Goal: Task Accomplishment & Management: Complete application form

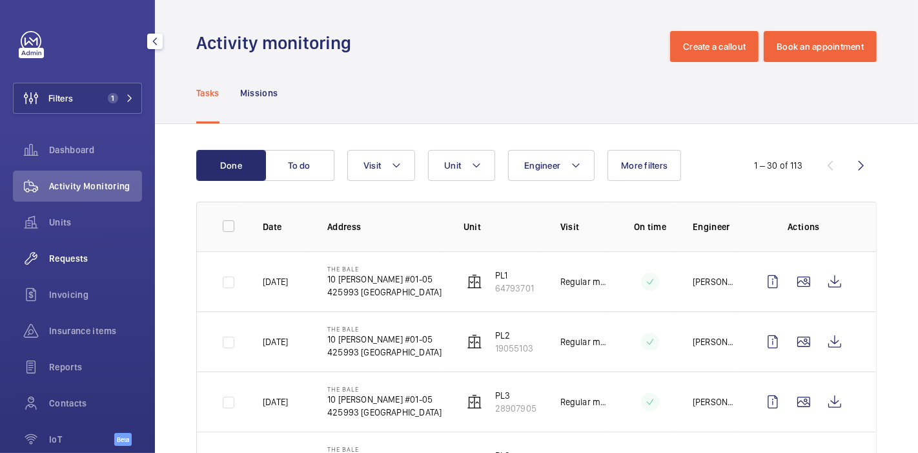
click at [85, 246] on div "Requests" at bounding box center [77, 258] width 129 height 31
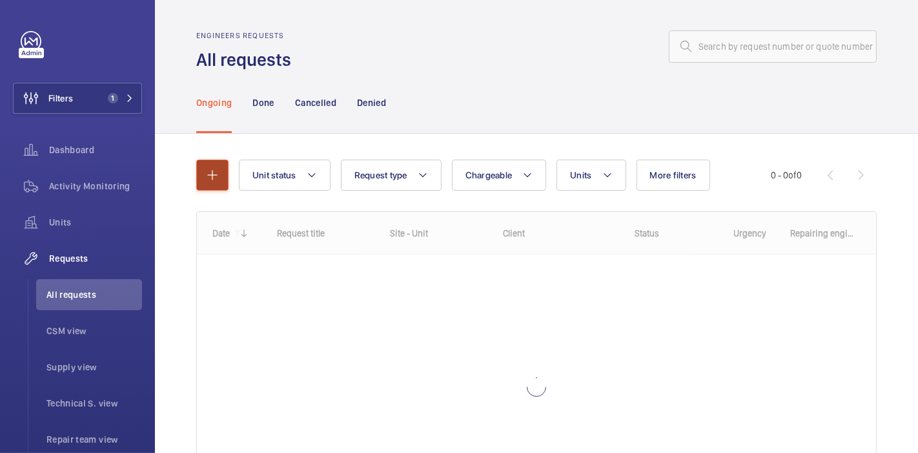
click at [221, 173] on button "button" at bounding box center [212, 174] width 32 height 31
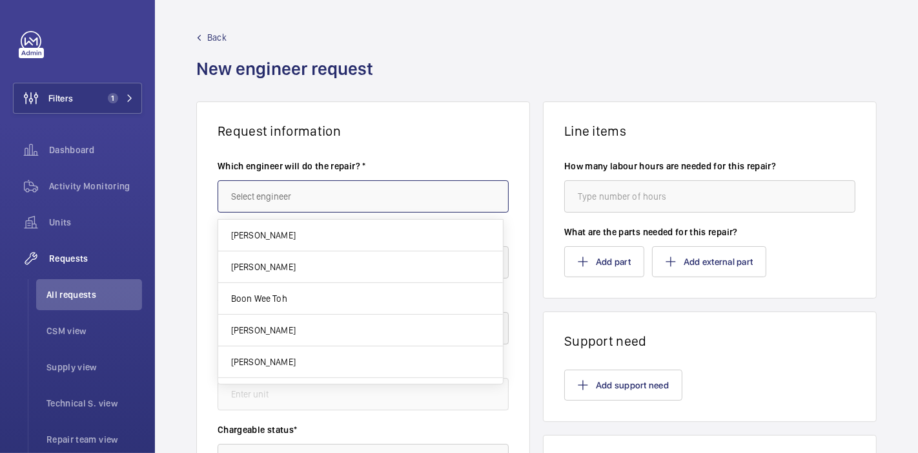
click at [278, 198] on input "text" at bounding box center [363, 196] width 291 height 32
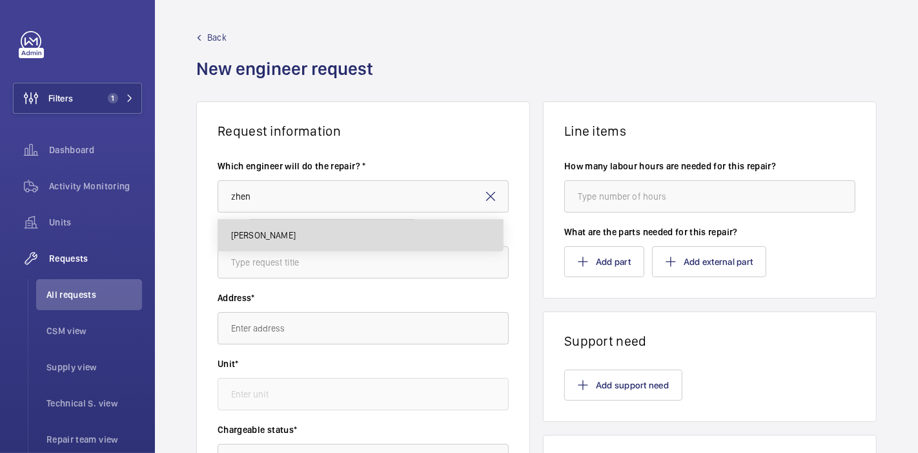
click at [294, 233] on mat-option "[PERSON_NAME]" at bounding box center [360, 235] width 285 height 31
type input "[PERSON_NAME]"
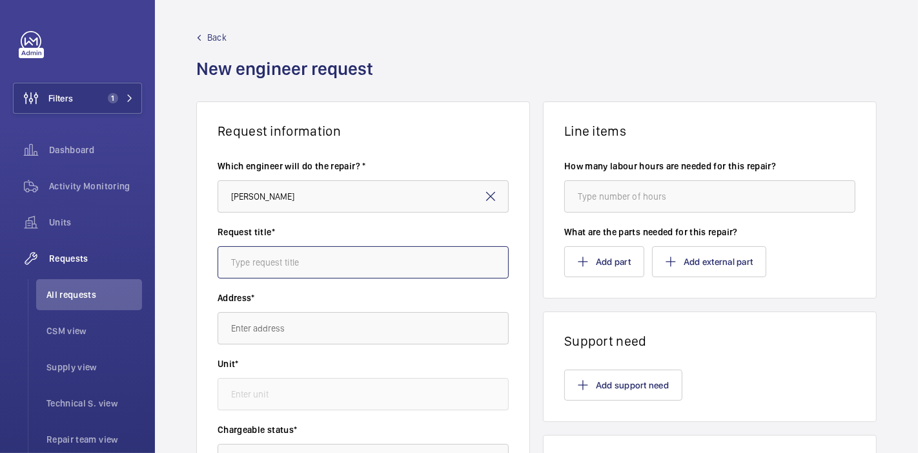
click at [300, 248] on input "text" at bounding box center [363, 262] width 291 height 32
type input "Thomson Grand : Batteries"
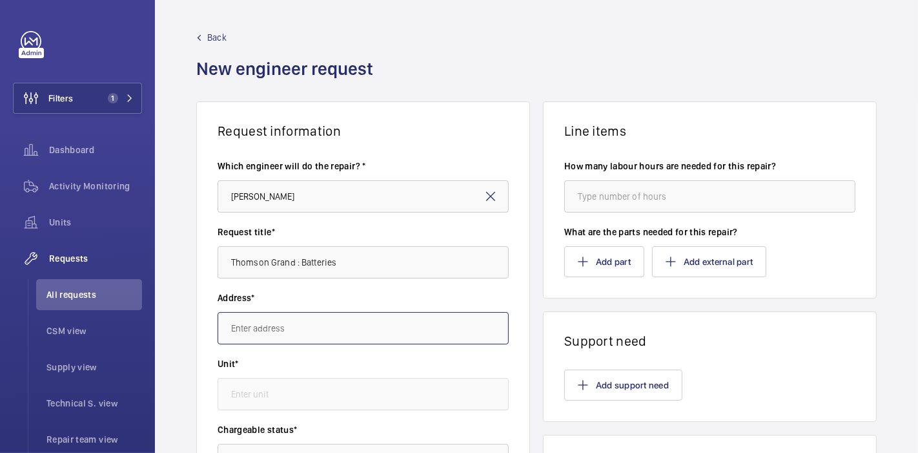
click at [313, 331] on input "text" at bounding box center [363, 328] width 291 height 32
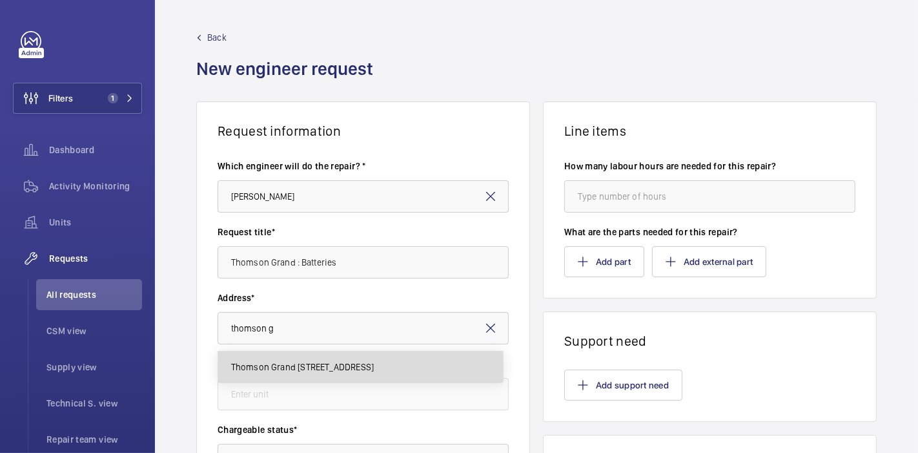
click at [341, 289] on body "Filters 1 Dashboard Activity Monitoring Units Requests All requests CSM view Su…" at bounding box center [459, 226] width 918 height 453
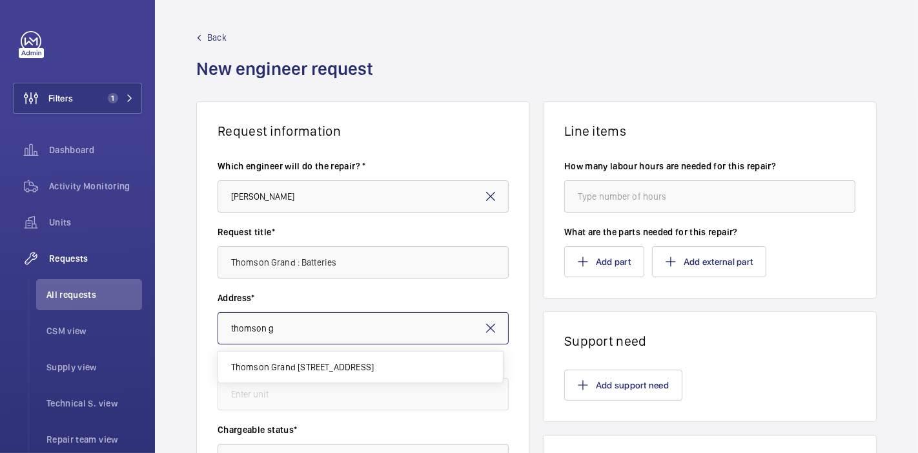
click at [326, 339] on input "thomson g" at bounding box center [363, 328] width 291 height 32
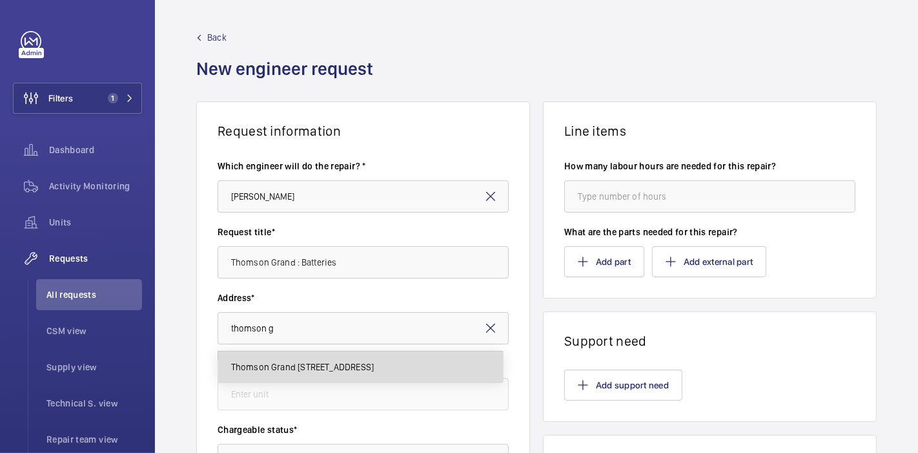
click at [329, 369] on span "Thomson Grand [STREET_ADDRESS]" at bounding box center [302, 366] width 143 height 13
type input "Thomson Grand [STREET_ADDRESS]"
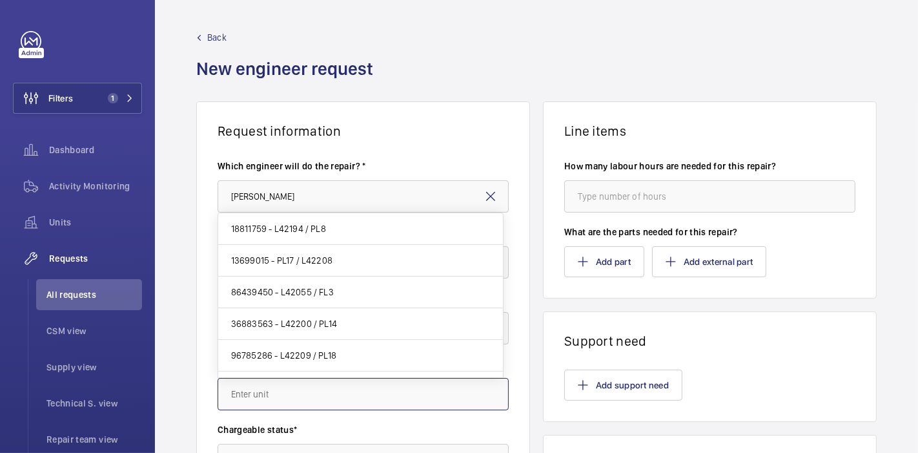
click at [328, 389] on input "text" at bounding box center [363, 394] width 291 height 32
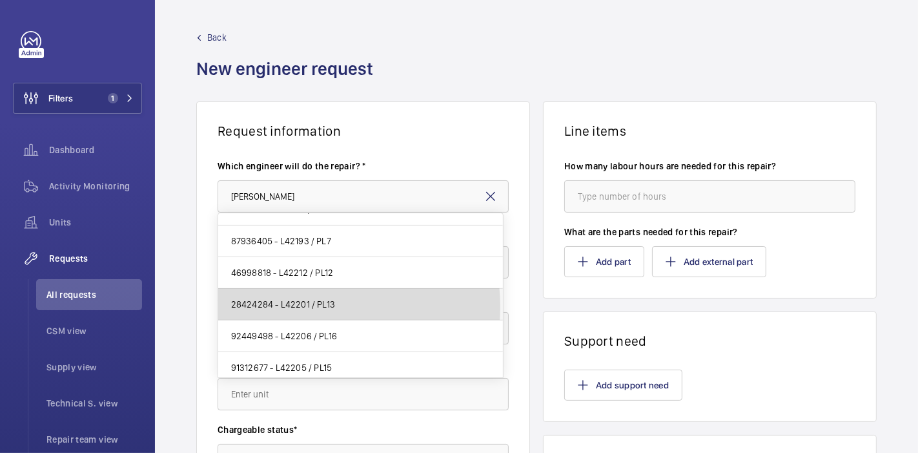
click at [309, 302] on span "28424284 - L42201 / PL13" at bounding box center [283, 304] width 104 height 13
type input "28424284 - L42201 / PL13"
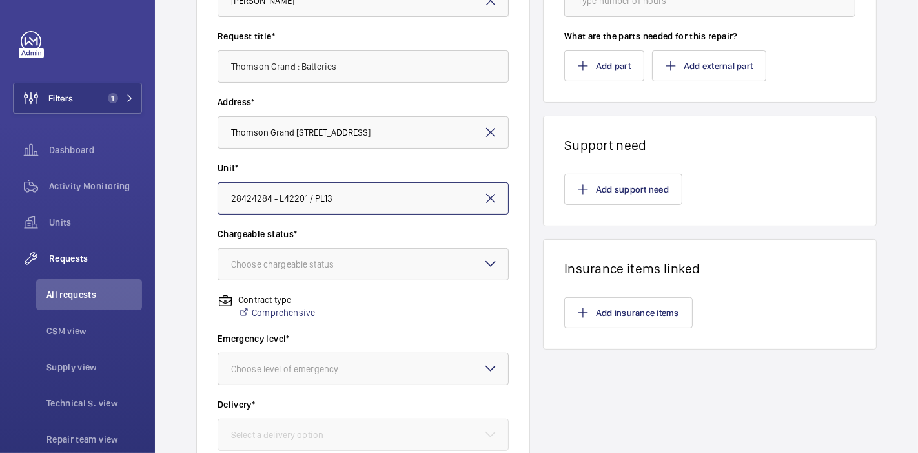
scroll to position [258, 0]
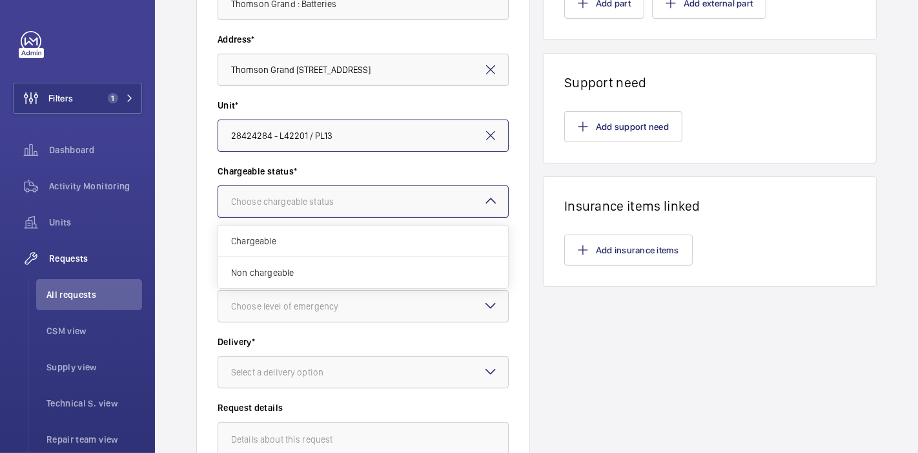
click at [298, 199] on div "Choose chargeable status" at bounding box center [298, 201] width 135 height 13
click at [298, 246] on span "Chargeable" at bounding box center [363, 240] width 264 height 13
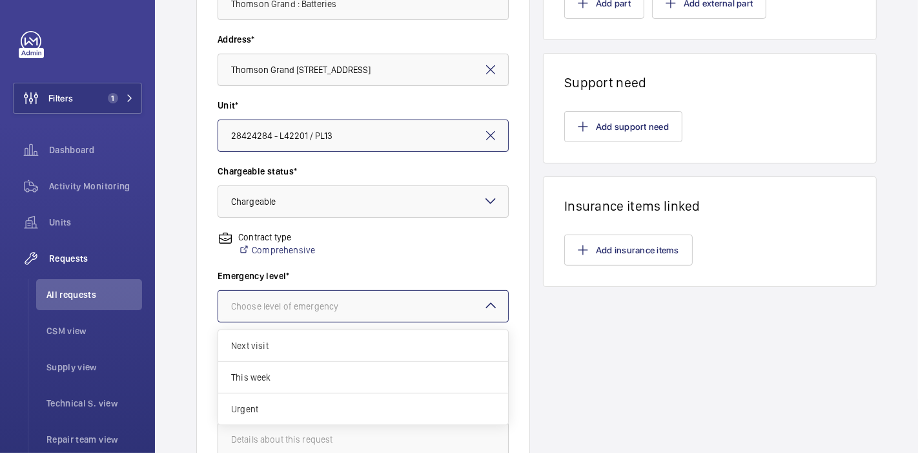
click at [307, 303] on div "Choose level of emergency" at bounding box center [300, 306] width 139 height 13
click at [302, 350] on span "Next visit" at bounding box center [363, 345] width 264 height 13
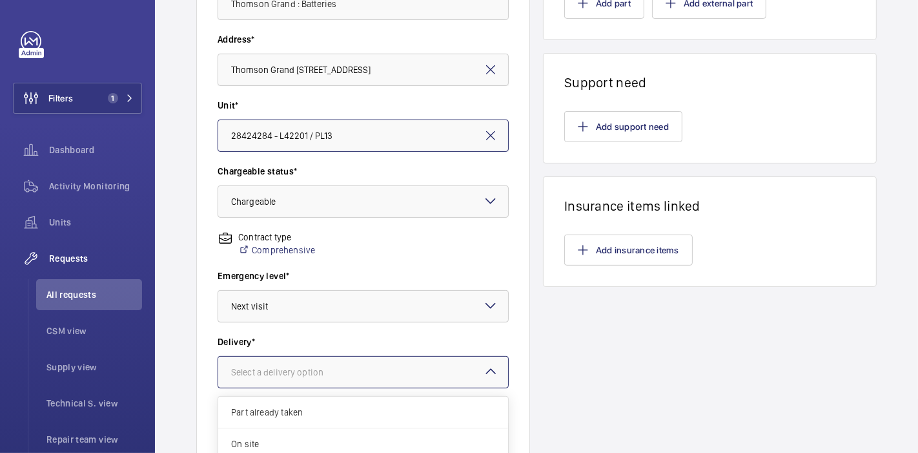
click at [305, 365] on div "Select a delivery option" at bounding box center [293, 371] width 125 height 13
click at [295, 441] on span "On site" at bounding box center [363, 443] width 264 height 13
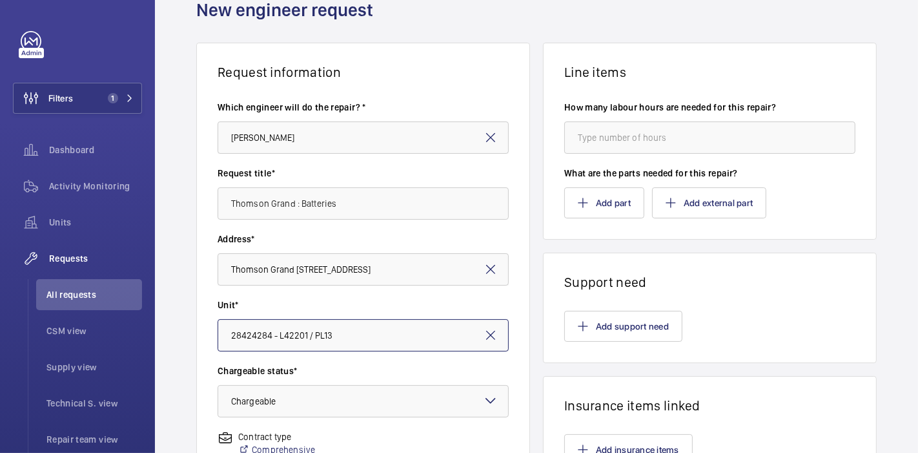
scroll to position [46, 0]
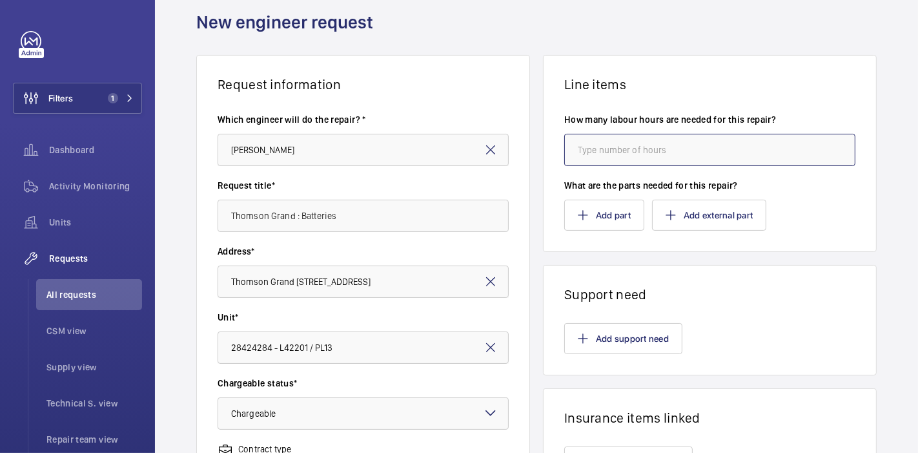
click at [586, 145] on input "number" at bounding box center [709, 150] width 291 height 32
type input "8"
click at [591, 212] on button "Add part" at bounding box center [604, 215] width 80 height 31
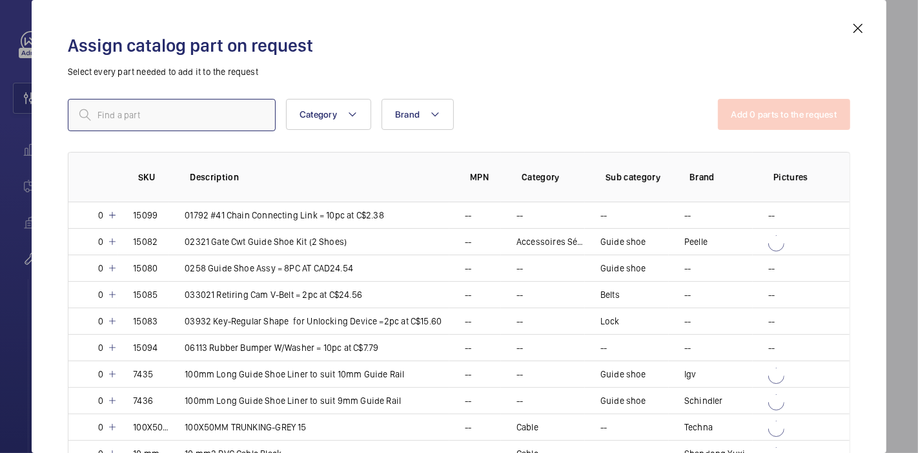
click at [179, 114] on input "text" at bounding box center [172, 115] width 208 height 32
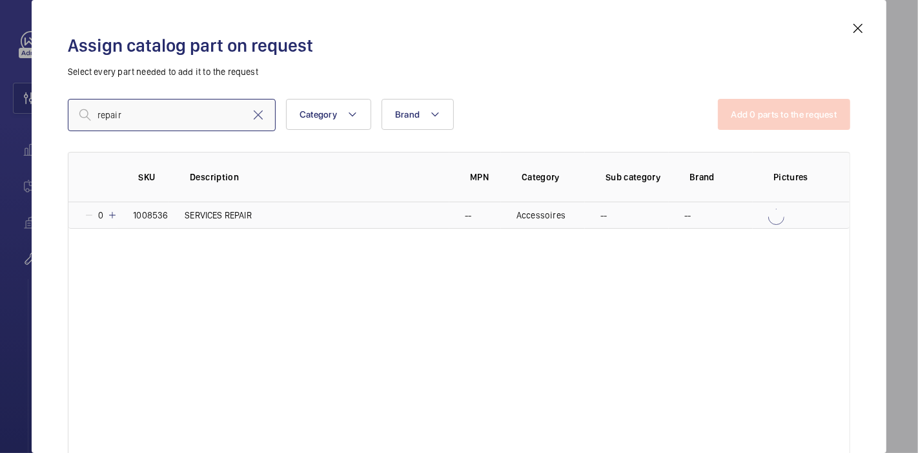
type input "repair"
click at [112, 216] on mat-icon at bounding box center [112, 215] width 10 height 10
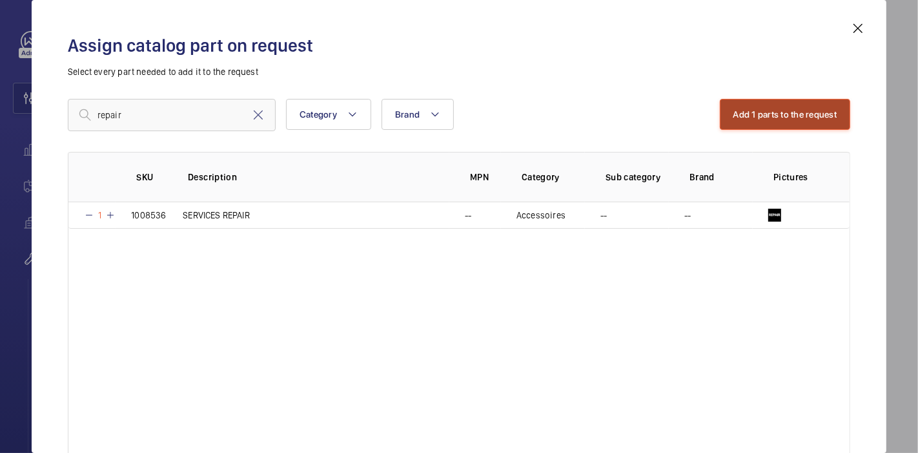
click at [720, 117] on button "Add 1 parts to the request" at bounding box center [785, 114] width 131 height 31
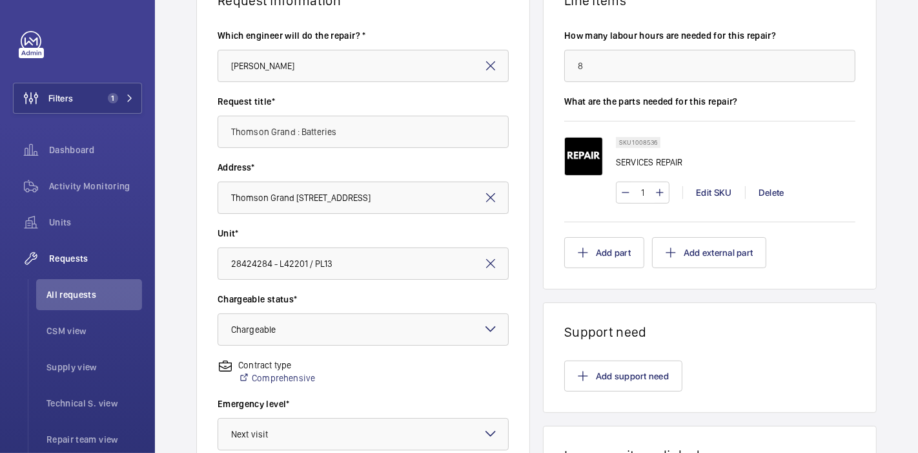
scroll to position [427, 0]
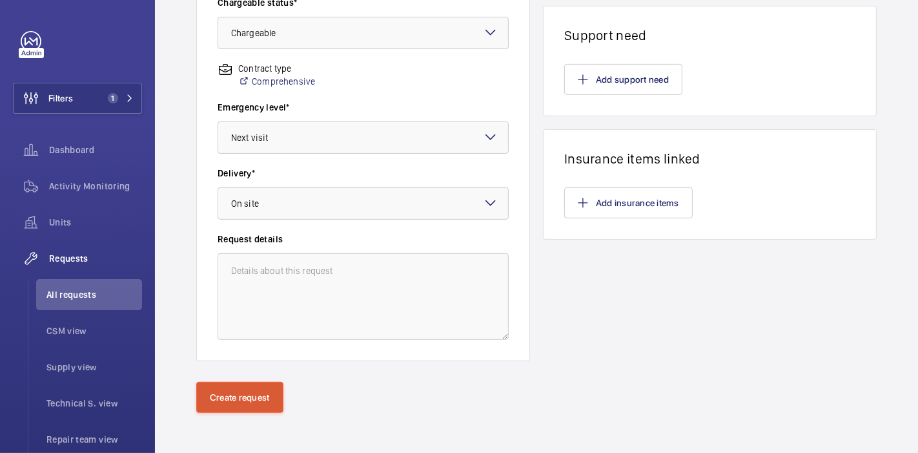
drag, startPoint x: 212, startPoint y: 413, endPoint x: 226, endPoint y: 395, distance: 22.5
click at [226, 395] on div "Create request" at bounding box center [536, 418] width 763 height 72
click at [226, 395] on button "Create request" at bounding box center [239, 397] width 87 height 31
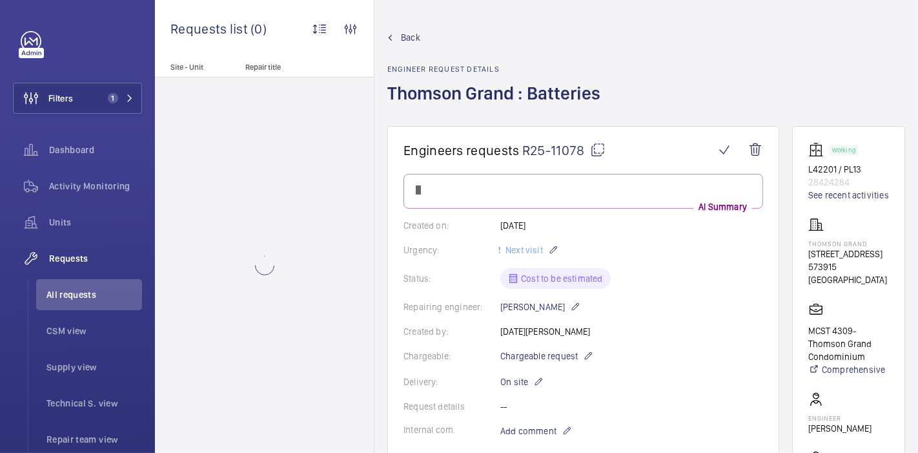
scroll to position [306, 0]
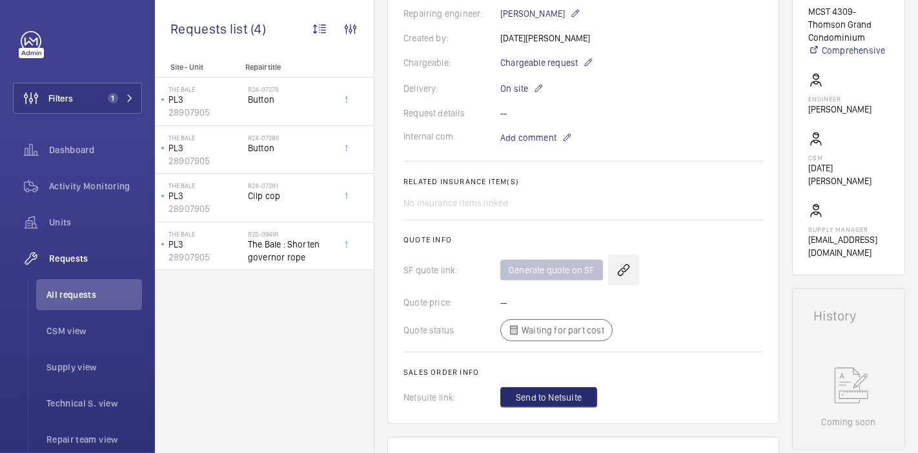
click at [625, 257] on wm-front-icon-button at bounding box center [623, 269] width 31 height 31
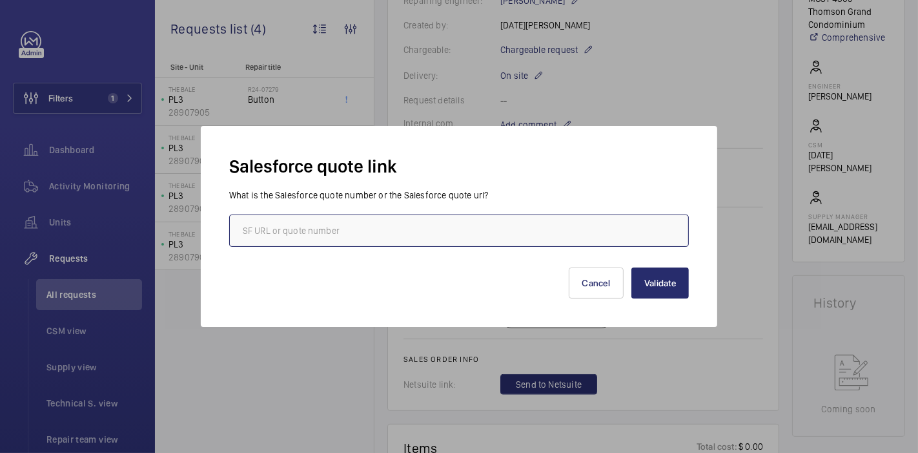
click at [597, 230] on input "text" at bounding box center [459, 230] width 460 height 32
paste input "00021475"
type input "00021475"
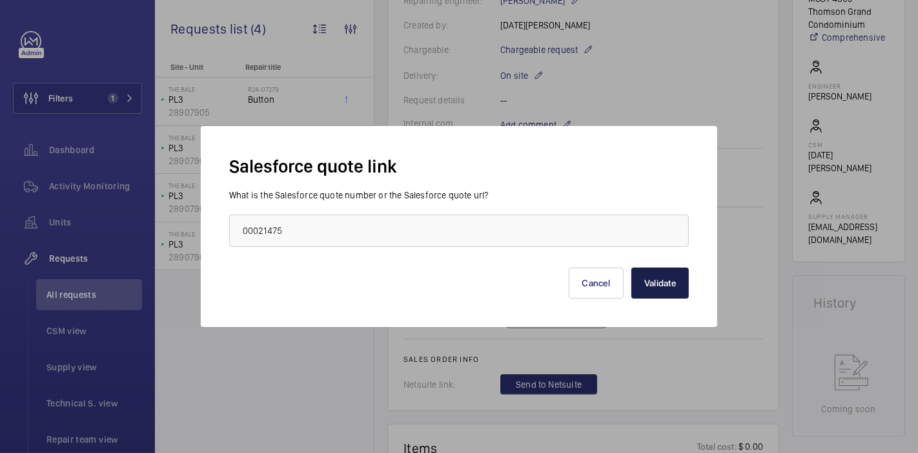
click at [676, 281] on button "Validate" at bounding box center [659, 282] width 57 height 31
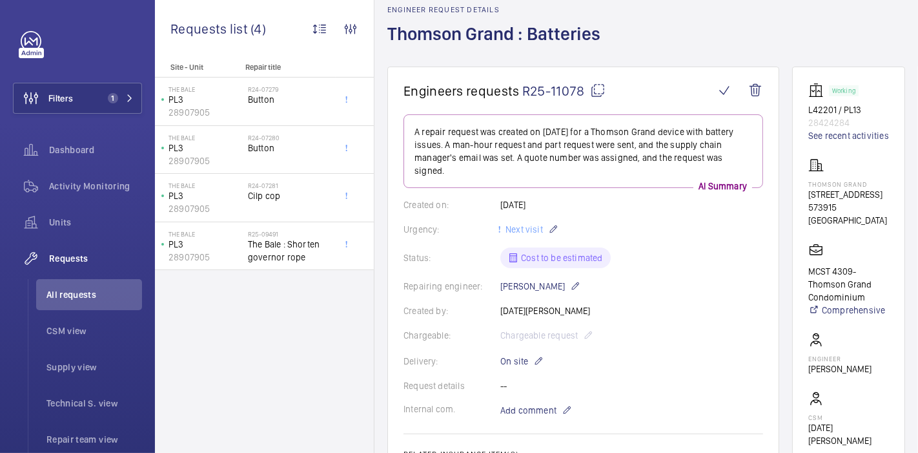
scroll to position [0, 0]
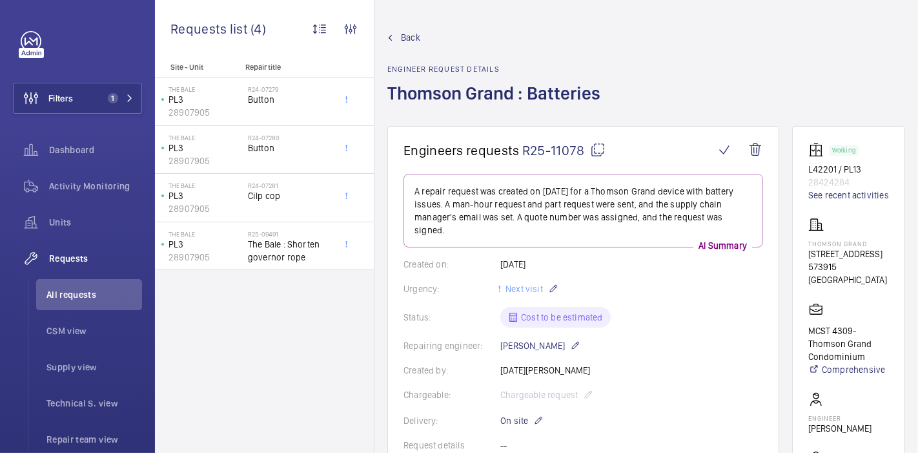
click at [597, 146] on mat-icon at bounding box center [597, 149] width 15 height 15
